Goal: Task Accomplishment & Management: Use online tool/utility

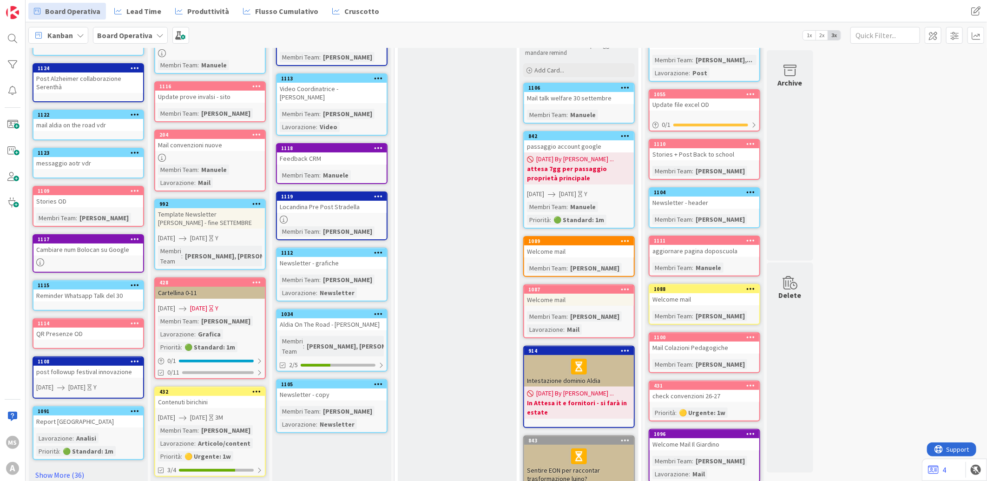
scroll to position [103, 0]
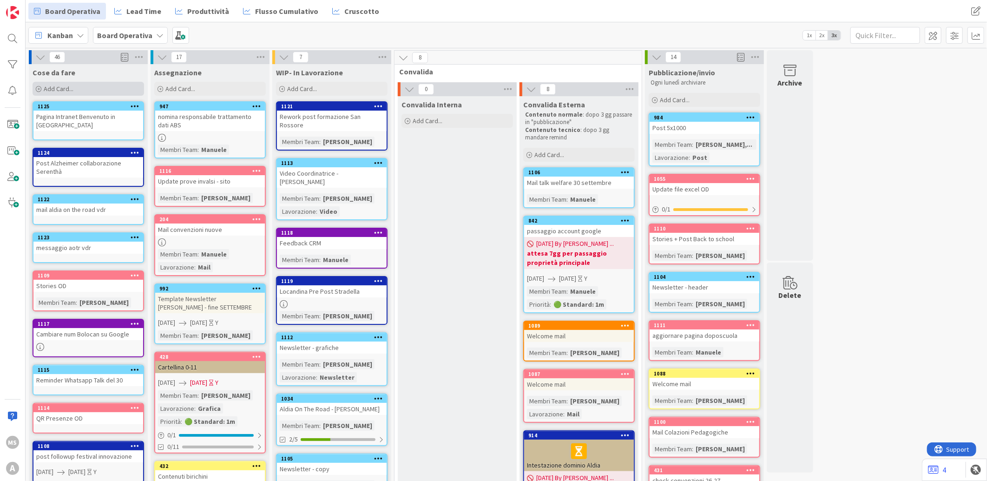
click at [98, 91] on div "Add Card..." at bounding box center [89, 89] width 112 height 14
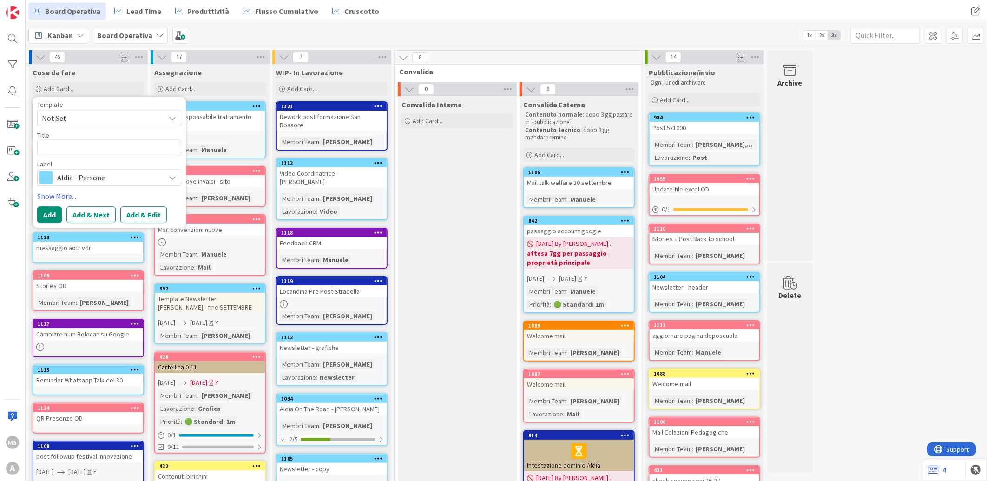
click at [100, 184] on div "Aldia - Persone" at bounding box center [109, 177] width 144 height 17
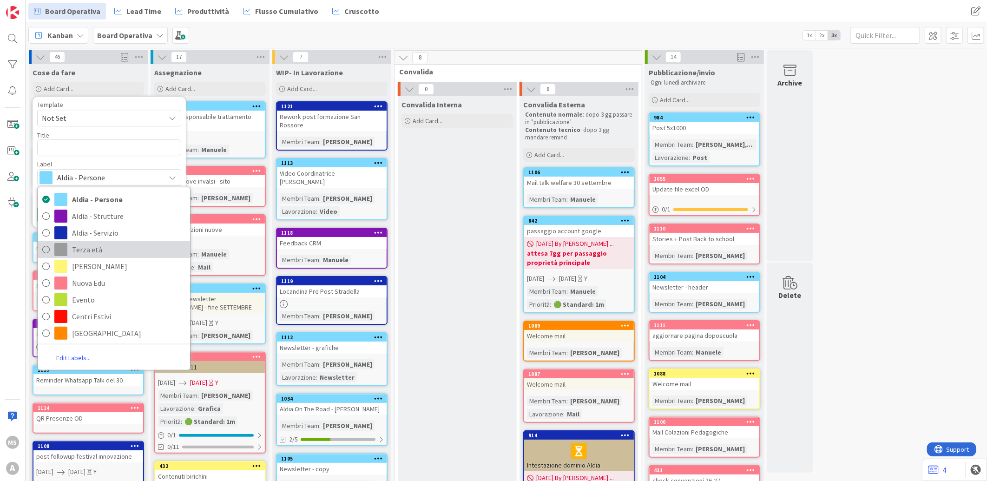
click at [77, 249] on span "Terza età" at bounding box center [128, 250] width 113 height 14
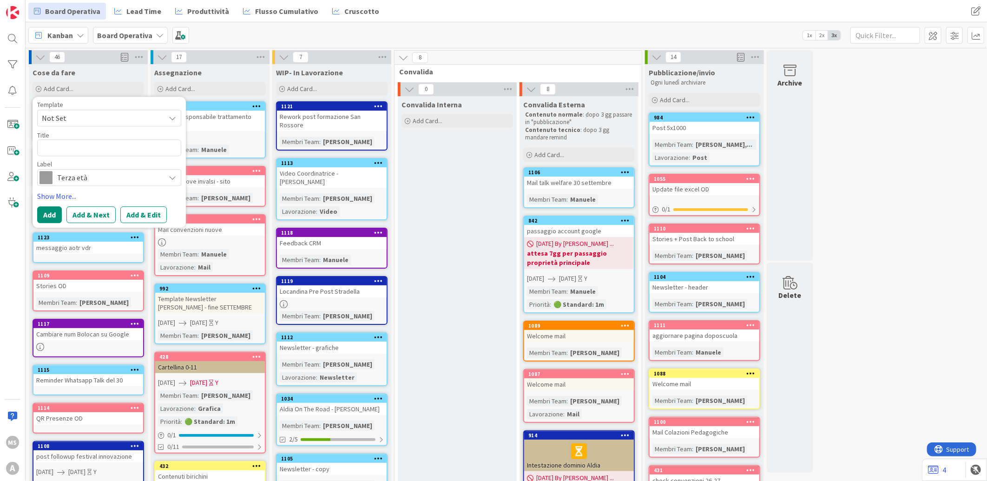
click at [77, 179] on span "Terza età" at bounding box center [108, 177] width 103 height 13
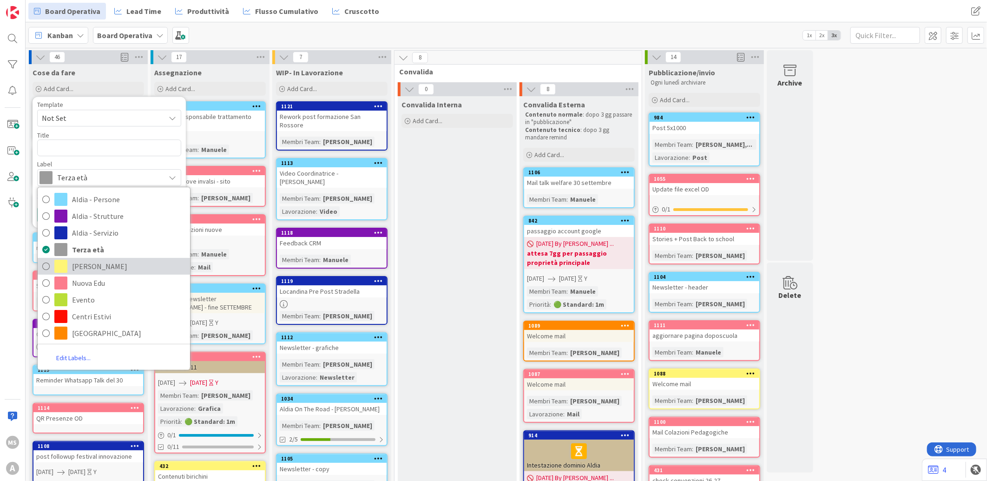
click at [81, 260] on span "Birichini" at bounding box center [128, 266] width 113 height 14
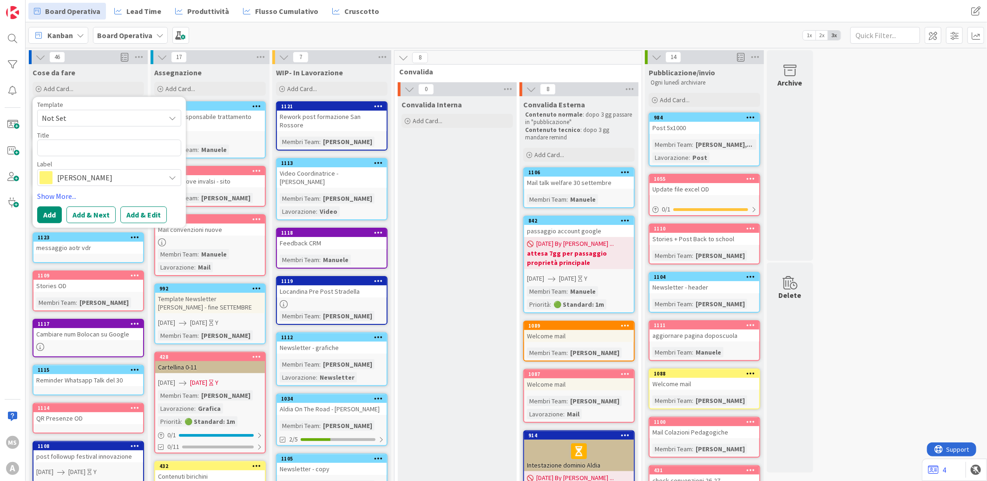
click at [86, 127] on div "Template Not Set Title 0 / 128 Label Birichini Aldia - Persone Aldia - Struttur…" at bounding box center [109, 143] width 144 height 85
click at [71, 146] on textarea at bounding box center [109, 147] width 144 height 17
type textarea "x"
type textarea "C"
type textarea "x"
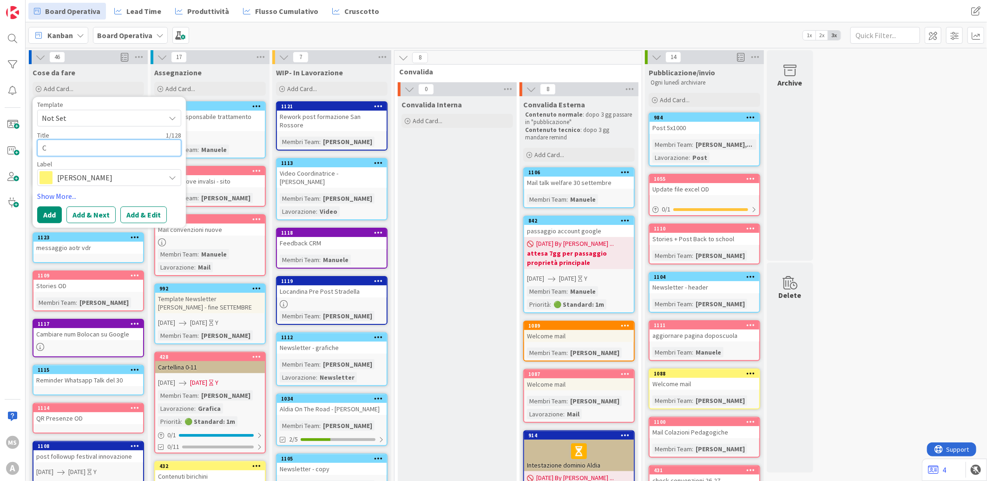
type textarea "Ca"
type textarea "x"
type textarea "Cap"
type textarea "x"
type textarea "Capir"
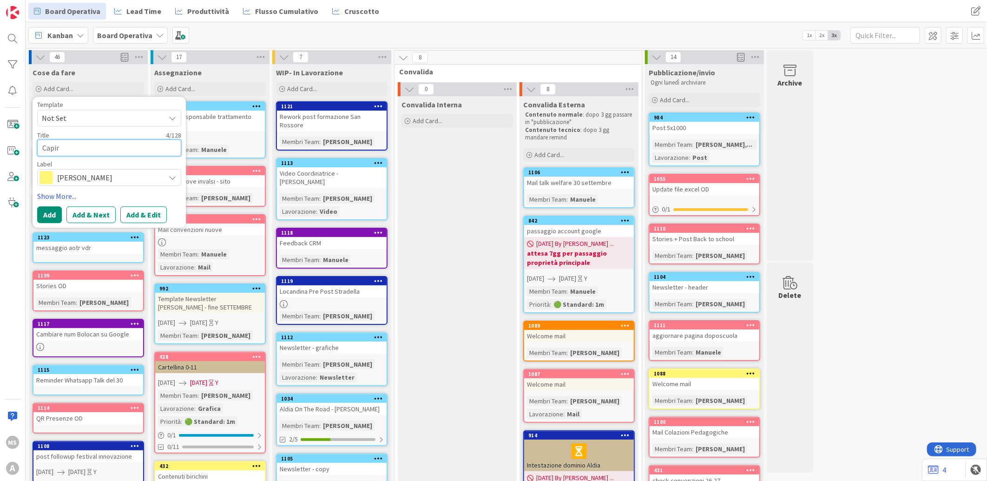
type textarea "x"
type textarea "Capire"
type textarea "x"
type textarea "Capire"
type textarea "x"
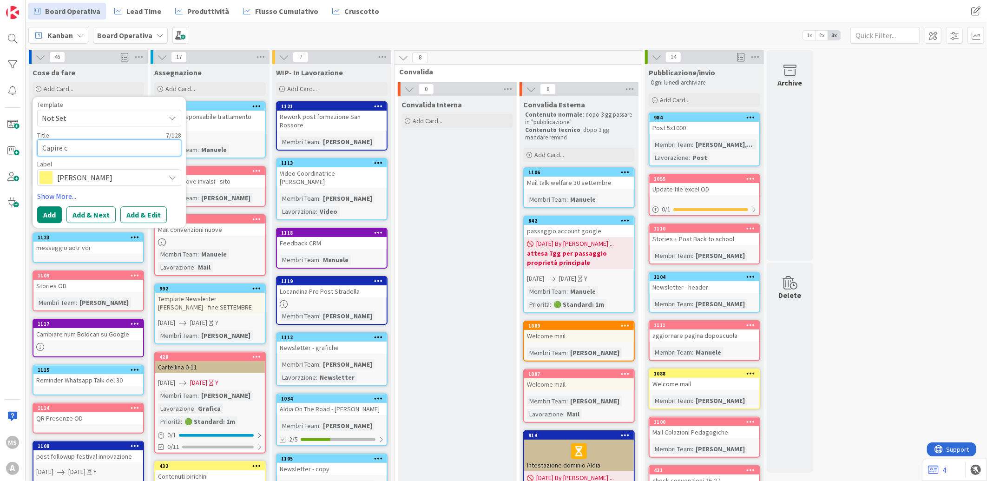
type textarea "Capire co"
type textarea "x"
type textarea "Capire con"
type textarea "x"
type textarea "Capire con"
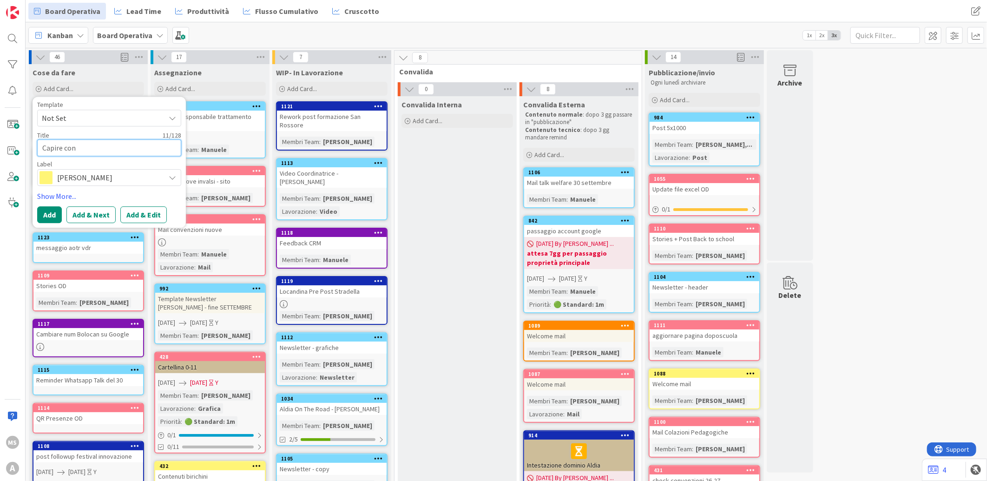
type textarea "x"
type textarea "Capire con C"
type textarea "x"
type textarea "Capire con"
type textarea "x"
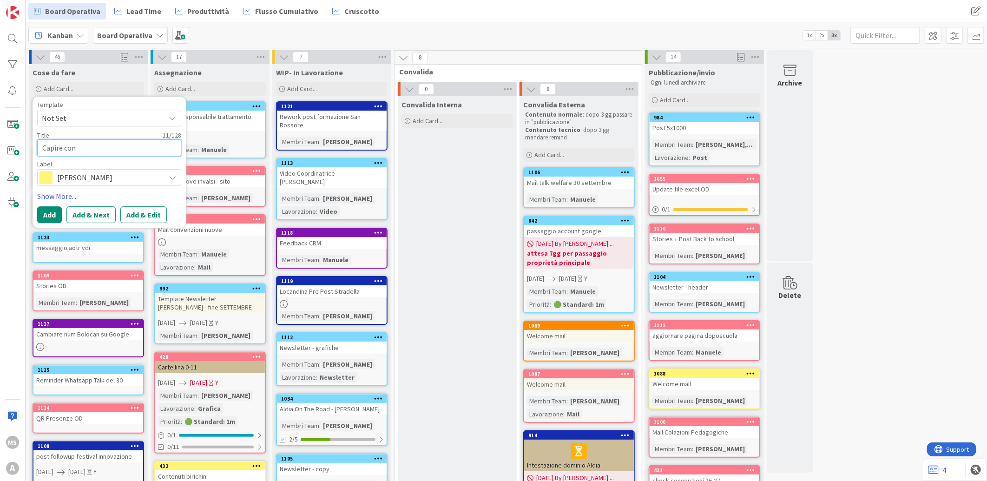
type textarea "Capire con C"
type textarea "x"
type textarea "Capire con Co"
type textarea "x"
type textarea "Capire con Con"
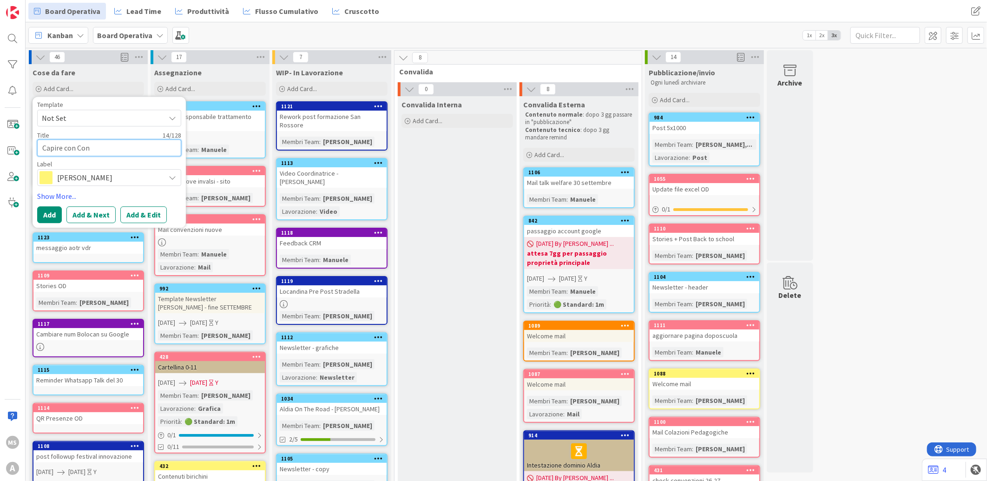
type textarea "x"
type textarea "Capire con Coni"
type textarea "x"
type textarea "Capire con Con"
type textarea "x"
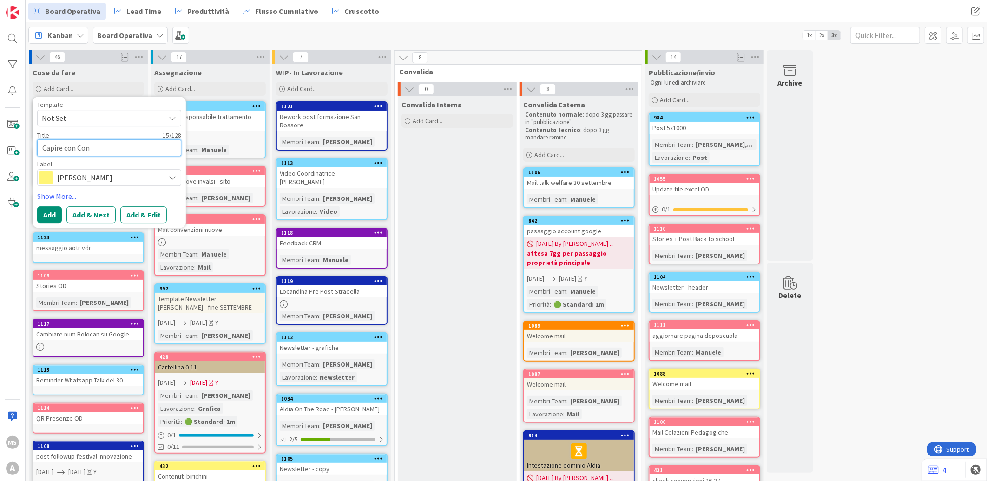
type textarea "Capire con Cont"
type textarea "x"
type textarea "Capire con Conti"
type textarea "x"
type textarea "Capire con Conti"
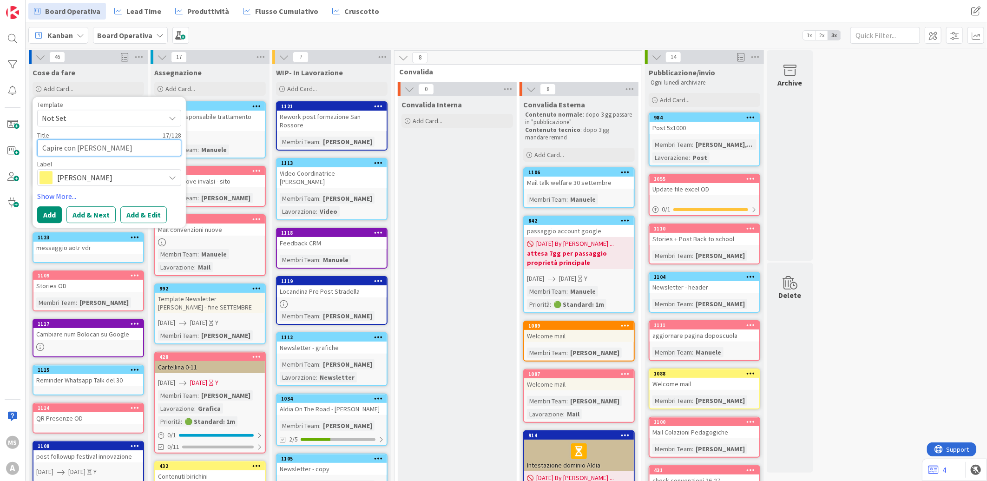
type textarea "x"
type textarea "Capire con Conti e"
type textarea "x"
type textarea "Capire con Conti e"
type textarea "x"
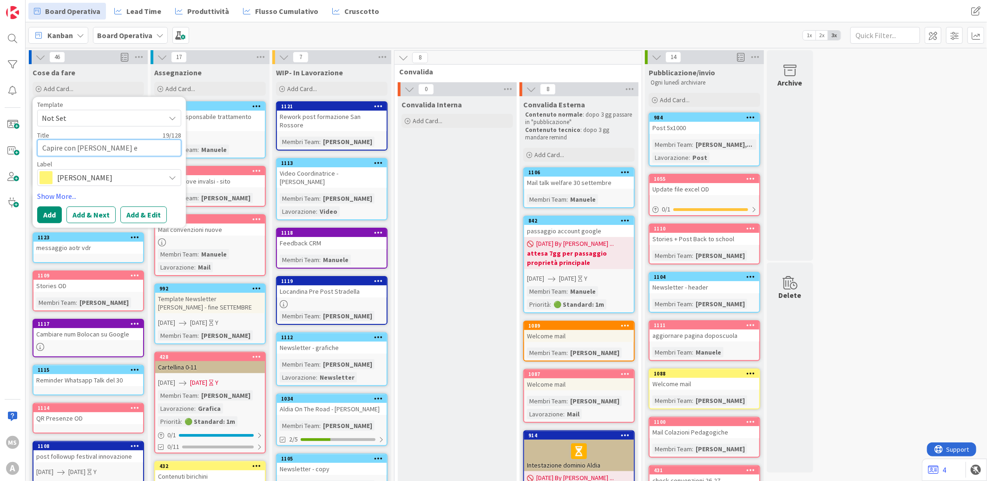
type textarea "Capire con Conti e B"
type textarea "x"
type textarea "Capire con Conti e Be"
type textarea "x"
type textarea "Capire con Conti e Ber"
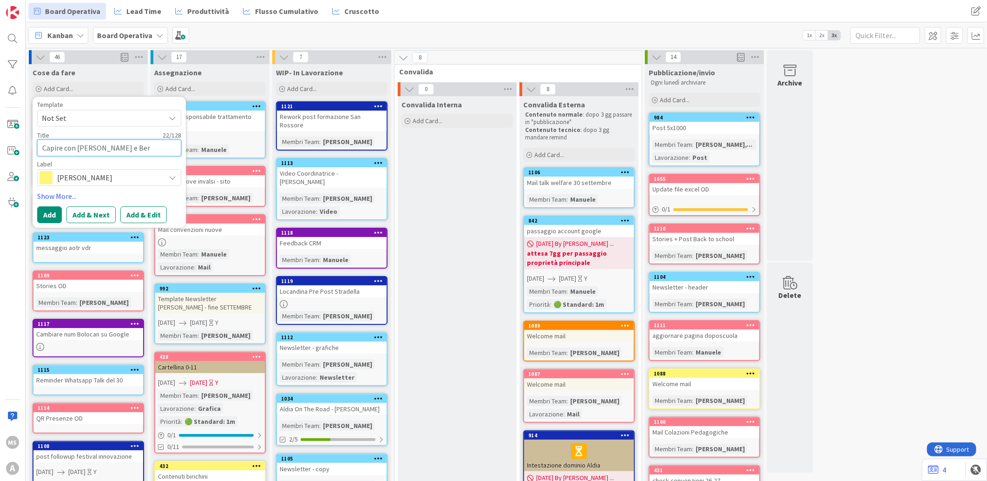
type textarea "x"
type textarea "Capire con Conti e Bers"
type textarea "x"
type textarea "Capire con Conti e Bersa"
type textarea "x"
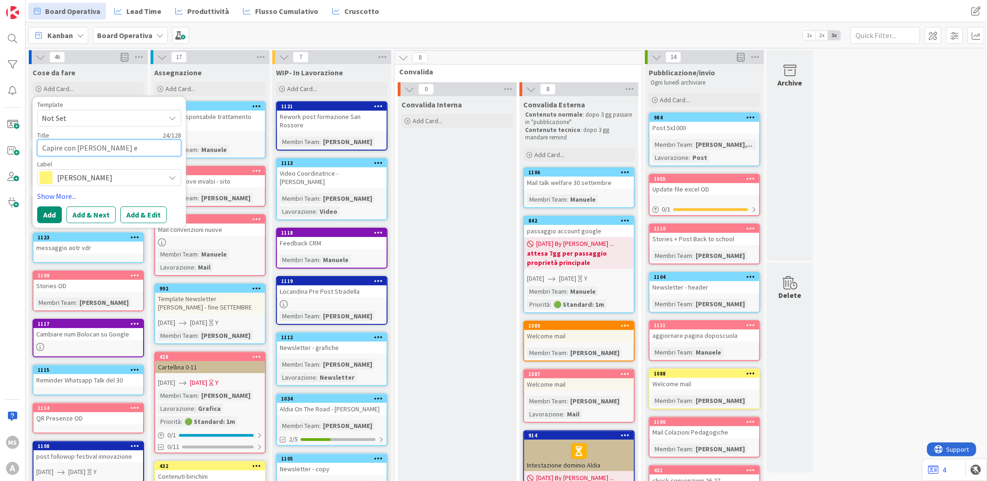
type textarea "Capire con Conti e Bersan"
type textarea "x"
type textarea "Capire con Conti e Bersan"
type textarea "x"
type textarea "Capire con Conti e Bersan a"
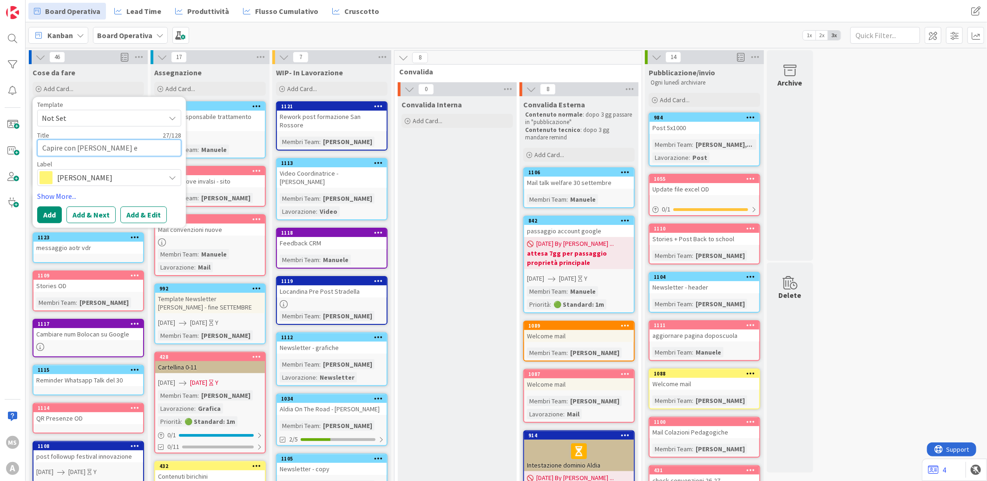
type textarea "x"
type textarea "Capire con Conti e Bersan au"
type textarea "x"
type textarea "Capire con Conti e Bersan aut"
type textarea "x"
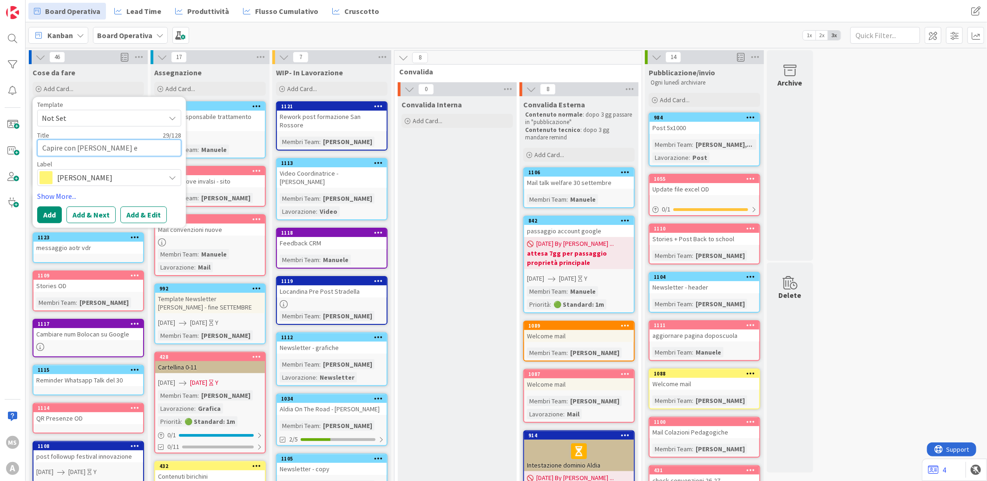
type textarea "Capire con Conti e Bersan aut."
type textarea "x"
type textarea "Capire con Conti e Bersan aut."
type textarea "x"
type textarea "Capire con Conti e Bersan aut. P"
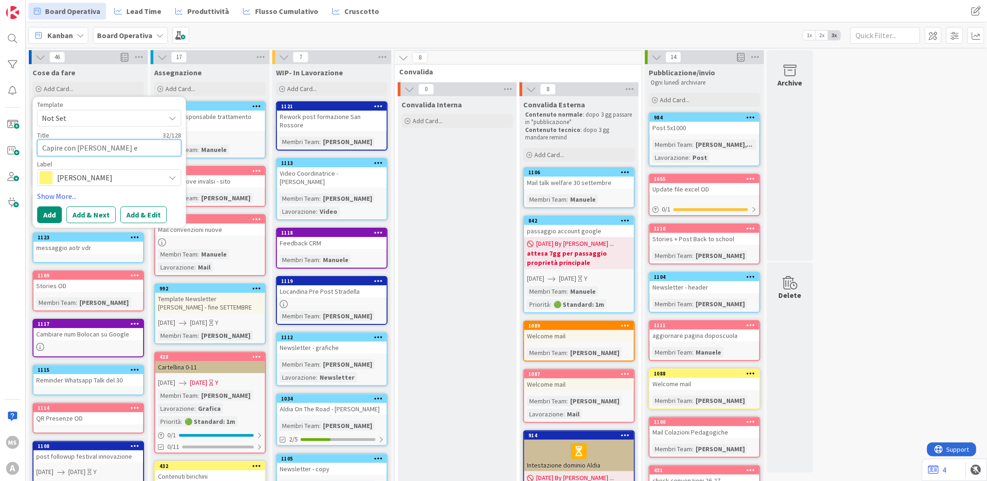
type textarea "x"
type textarea "Capire con Conti e Bersan aut. Pr"
type textarea "x"
type textarea "Capire con Conti e Bersan aut. Pri"
type textarea "x"
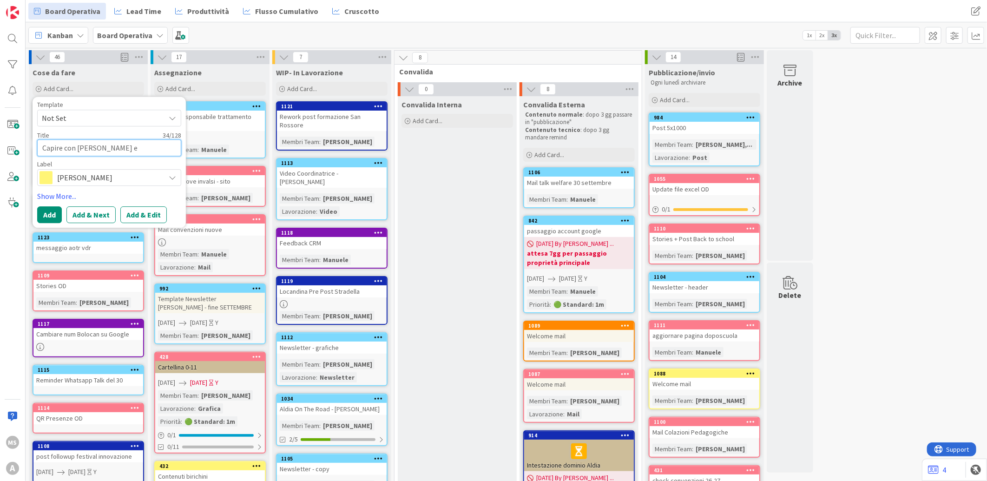
type textarea "Capire con Conti e Bersan aut. Priv"
type textarea "x"
type textarea "Capire con Conti e Bersan aut. Priva"
type textarea "x"
type textarea "Capire con Conti e Bersan aut. Privac"
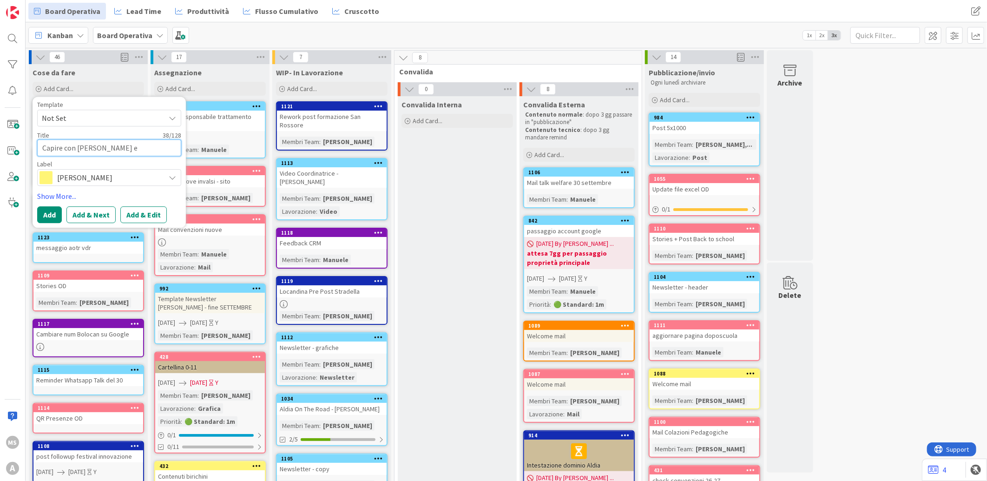
type textarea "x"
type textarea "Capire con Conti e Bersan aut. Privacy"
type textarea "x"
type textarea "Capire con Conti e Bersan aut. Privacy"
type textarea "x"
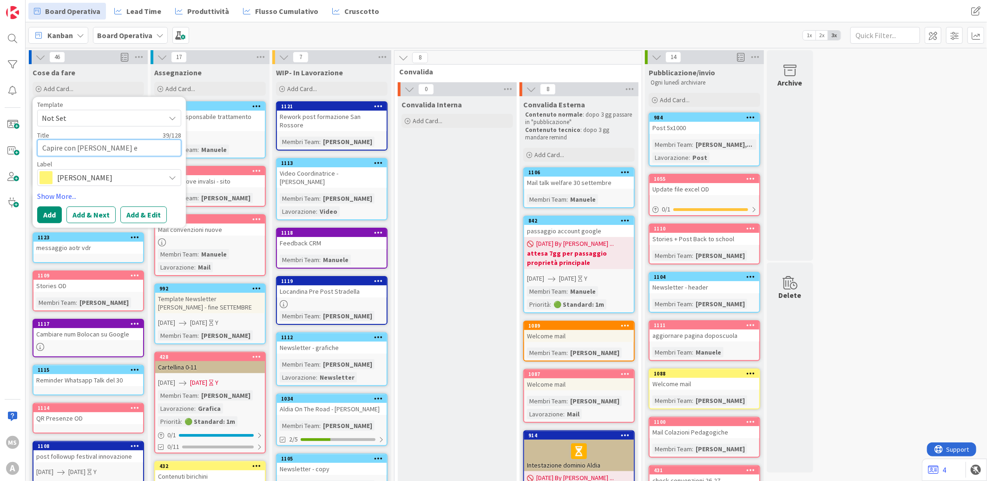
type textarea "Capire con Conti e Bersan aut. Privacy K"
type textarea "x"
type textarea "Capire con Conti e Bersan aut. Privacy Ki"
type textarea "x"
type textarea "Capire con Conti e Bersan aut. Privacy Kin"
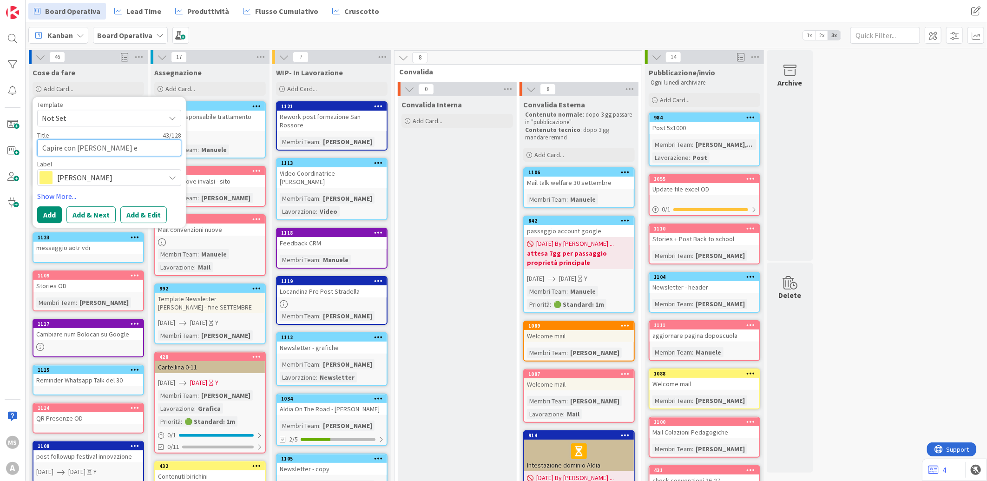
type textarea "x"
type textarea "Capire con Conti e Bersan aut. Privacy Kind"
type textarea "x"
type textarea "Capire con Conti e Bersan aut. Privacy Kinde"
type textarea "x"
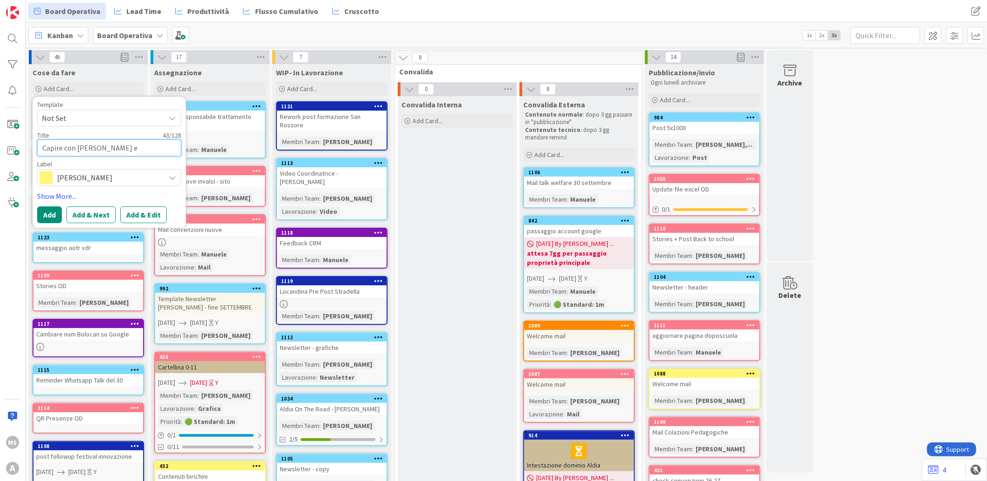
type textarea "Capire con Conti e Bersan aut. Privacy Kinder"
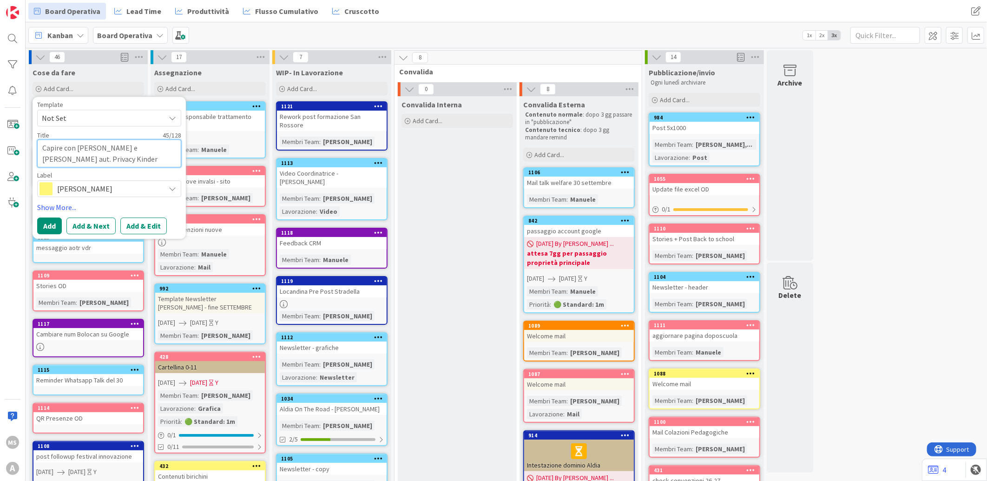
type textarea "x"
type textarea "Capire con Conti e Bersan aut. Privacy Kindert"
type textarea "x"
type textarea "Capire con Conti e Bersan aut. Privacy Kinderta"
type textarea "x"
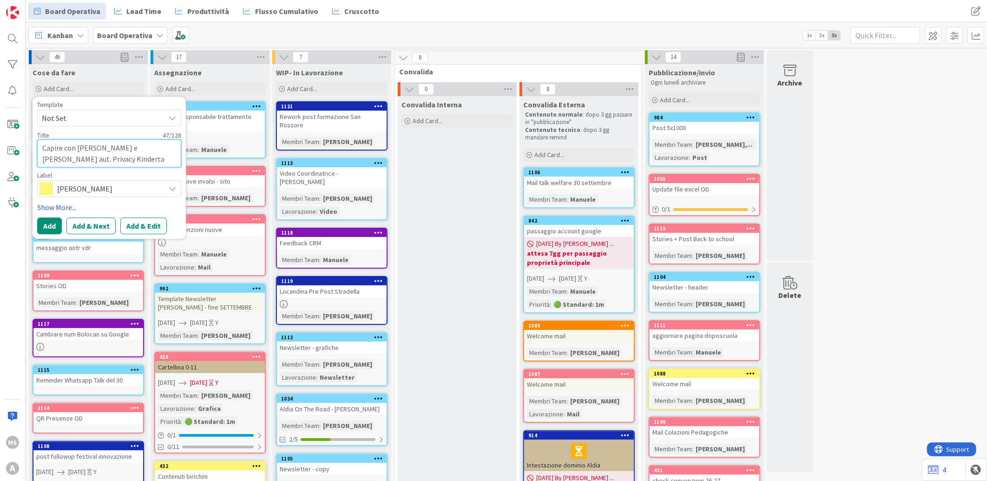
type textarea "Capire con Conti e Bersan aut. Privacy Kindertap"
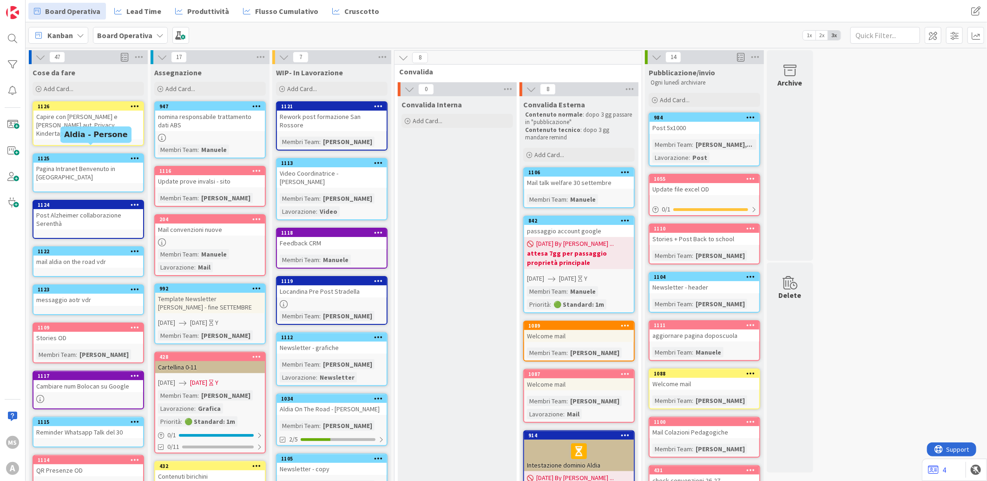
drag, startPoint x: 105, startPoint y: 145, endPoint x: 100, endPoint y: 137, distance: 9.8
click at [100, 137] on div "Cose da fare Add Card... Template Not Set Title 0 / 128 Label Aldia - Persone A…" at bounding box center [88, 438] width 119 height 748
click at [104, 117] on div "Capire con Conti e Bersan aut. Privacy Kindertap" at bounding box center [88, 125] width 110 height 29
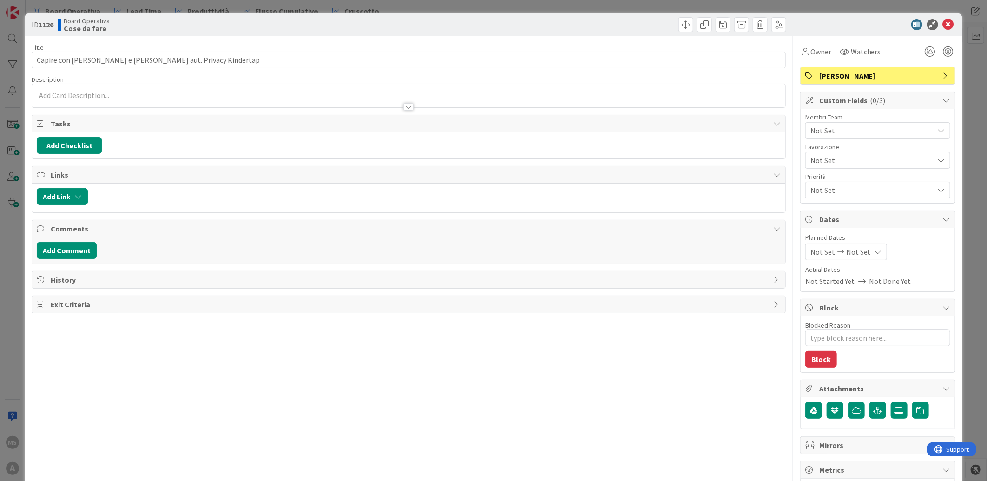
type textarea "x"
click at [254, 96] on div at bounding box center [408, 95] width 753 height 23
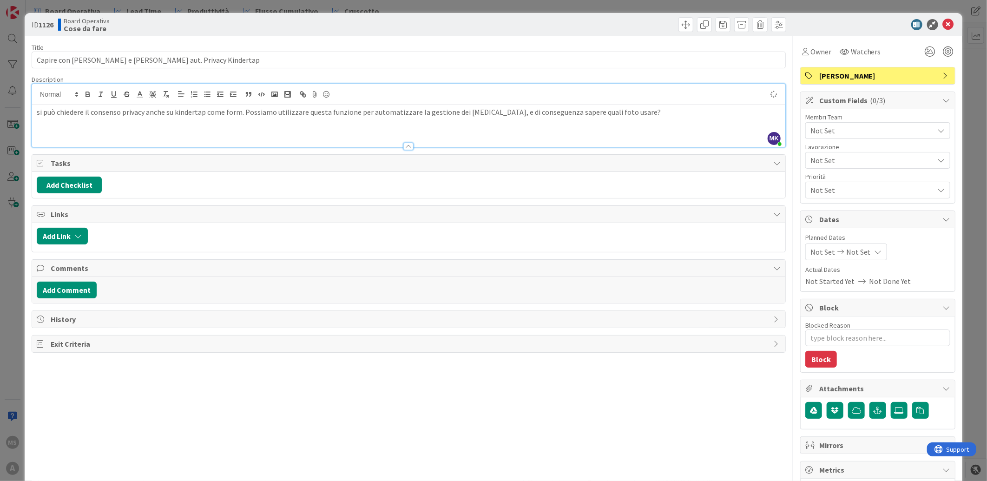
type textarea "x"
click at [943, 27] on icon at bounding box center [948, 24] width 11 height 11
